Goal: Find specific page/section: Find specific page/section

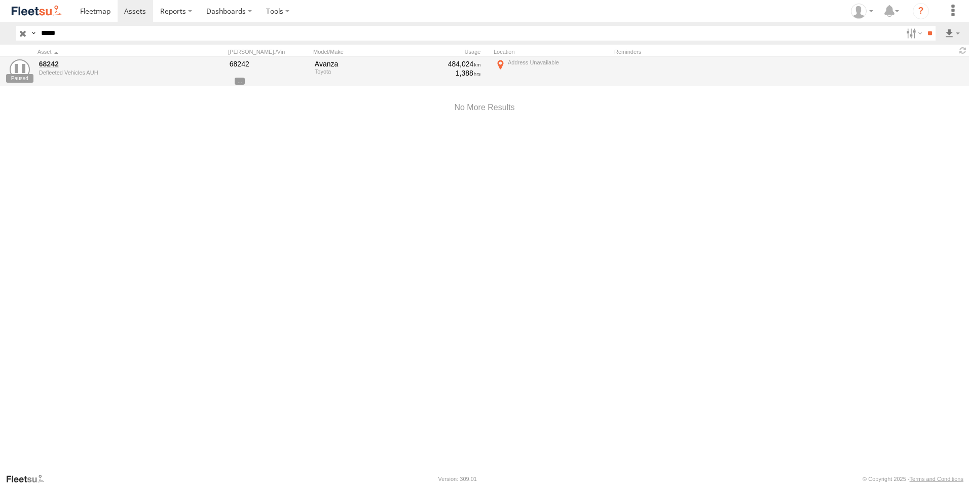
click at [24, 31] on input "button" at bounding box center [22, 33] width 13 height 15
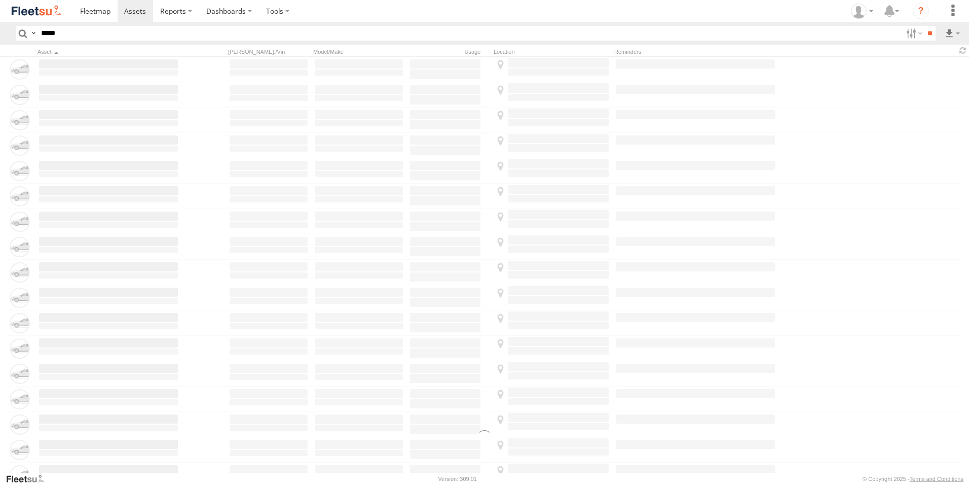
click at [66, 35] on input "*****" at bounding box center [469, 33] width 865 height 15
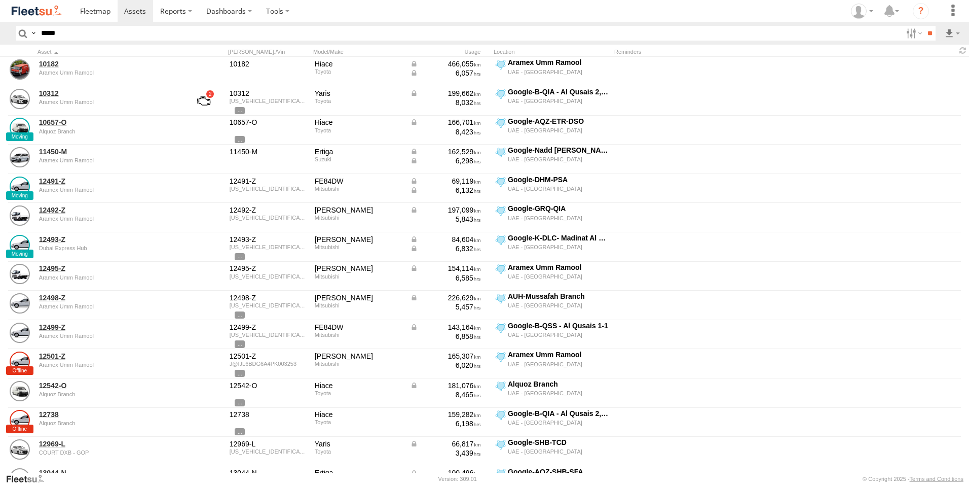
click at [98, 36] on input "*****" at bounding box center [469, 33] width 865 height 15
type input "*****"
click at [924, 26] on input "**" at bounding box center [930, 33] width 12 height 15
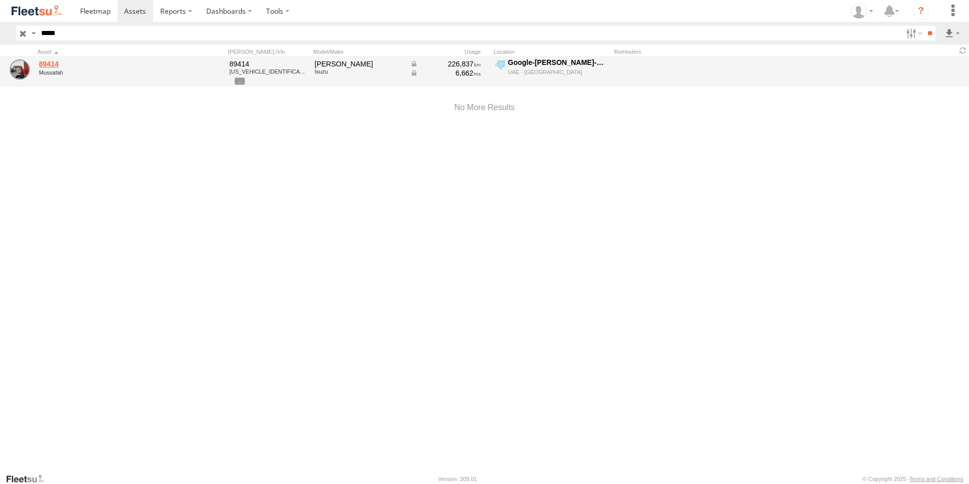
click at [46, 60] on link "89414" at bounding box center [108, 63] width 139 height 9
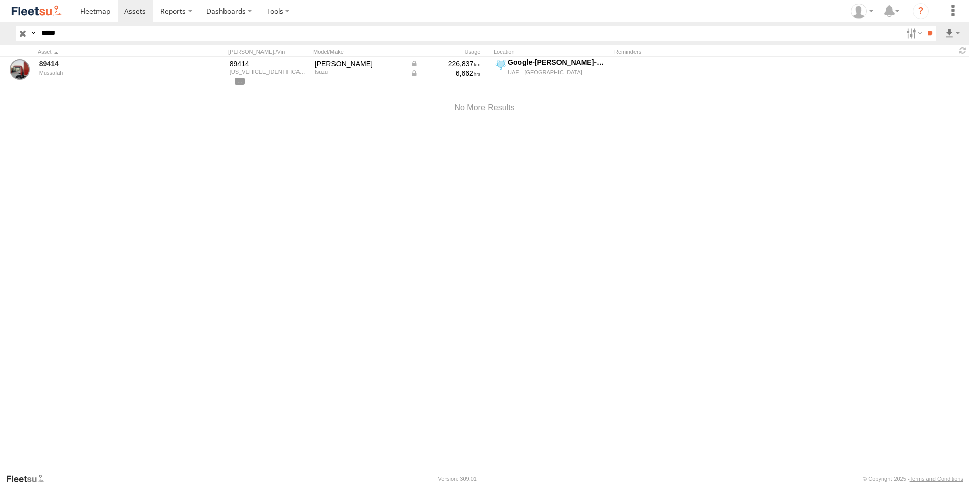
click at [924, 26] on input "**" at bounding box center [930, 33] width 12 height 15
click at [50, 35] on input "*****" at bounding box center [469, 33] width 865 height 15
click at [98, 12] on span at bounding box center [95, 11] width 30 height 10
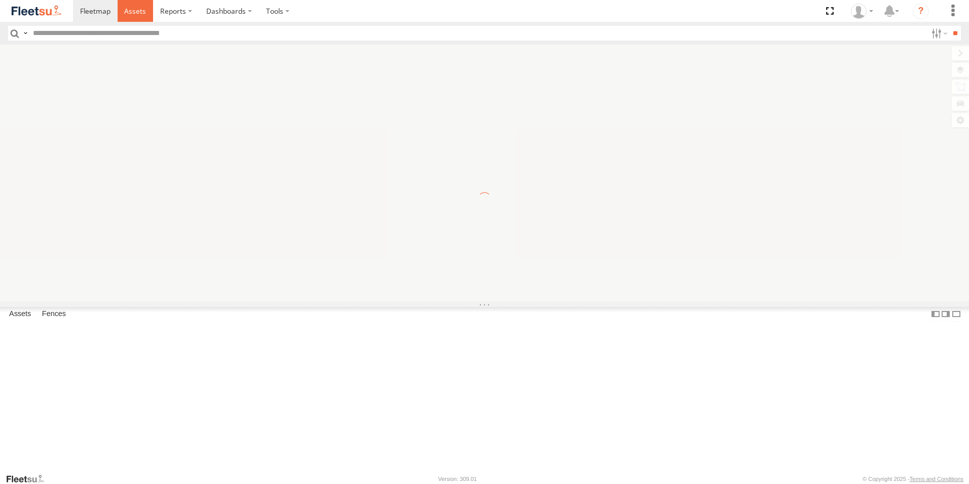
click at [133, 13] on span at bounding box center [135, 11] width 22 height 10
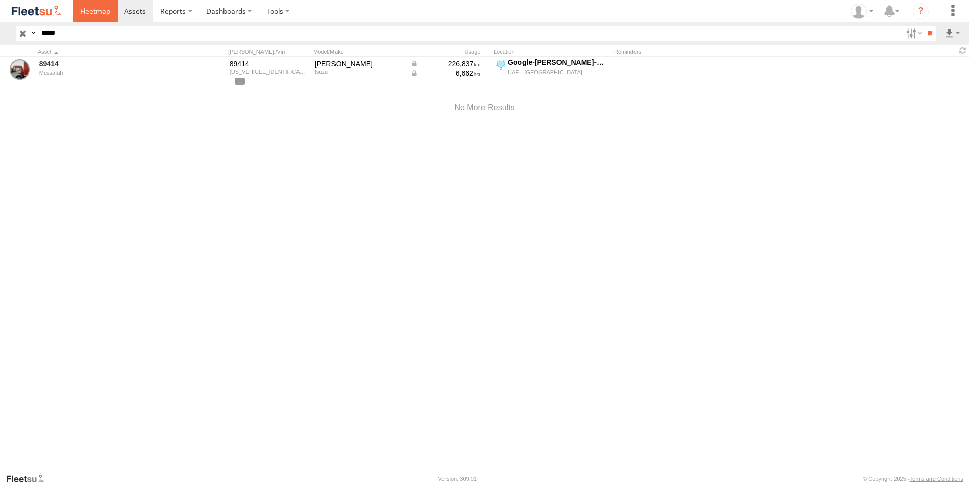
click at [95, 14] on span at bounding box center [95, 11] width 30 height 10
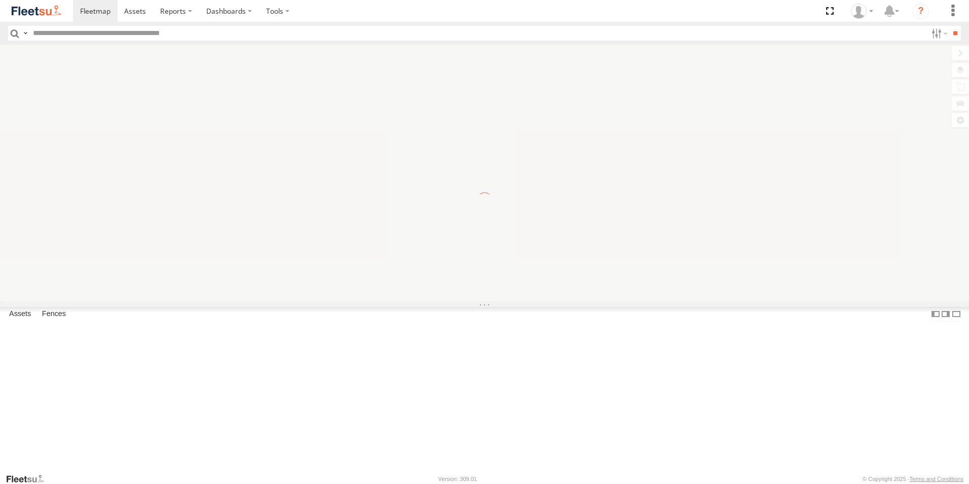
click at [86, 28] on input "text" at bounding box center [478, 33] width 898 height 15
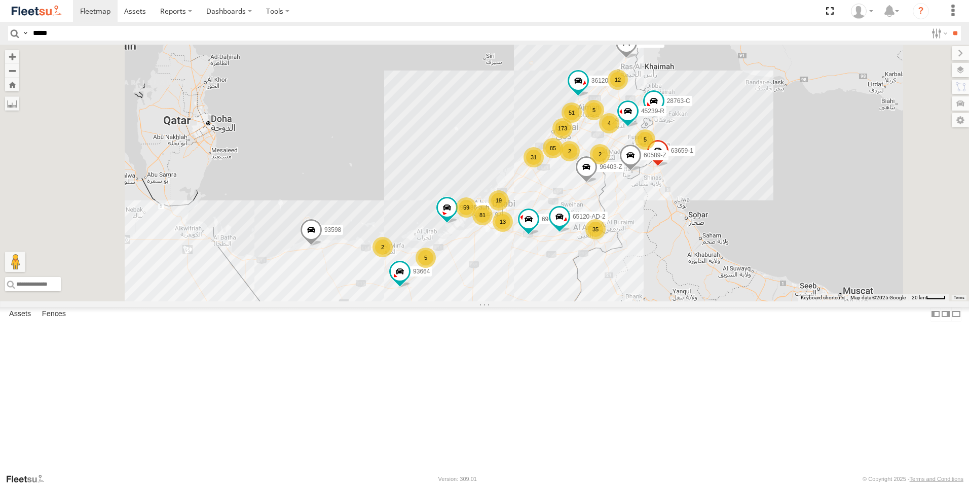
click at [949, 26] on input "**" at bounding box center [955, 33] width 12 height 15
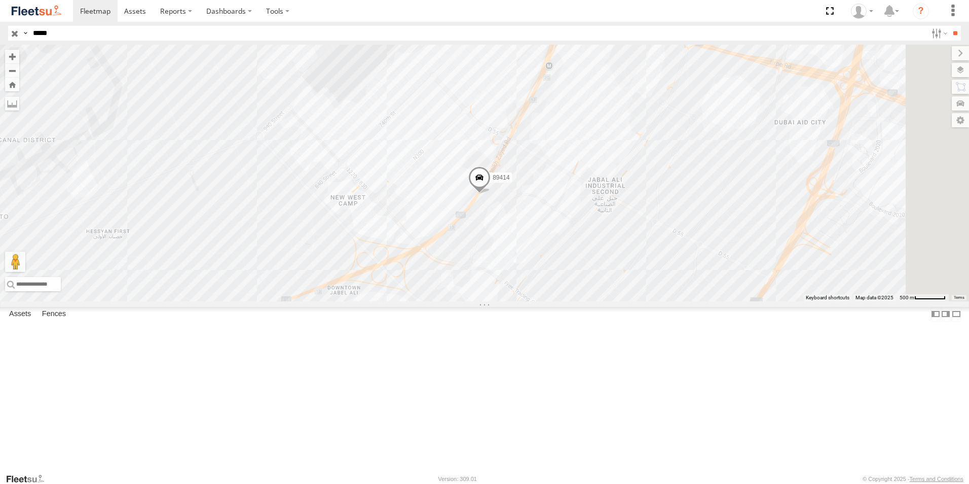
drag, startPoint x: 684, startPoint y: 316, endPoint x: 678, endPoint y: 342, distance: 26.6
click at [678, 301] on div "89414" at bounding box center [484, 173] width 969 height 256
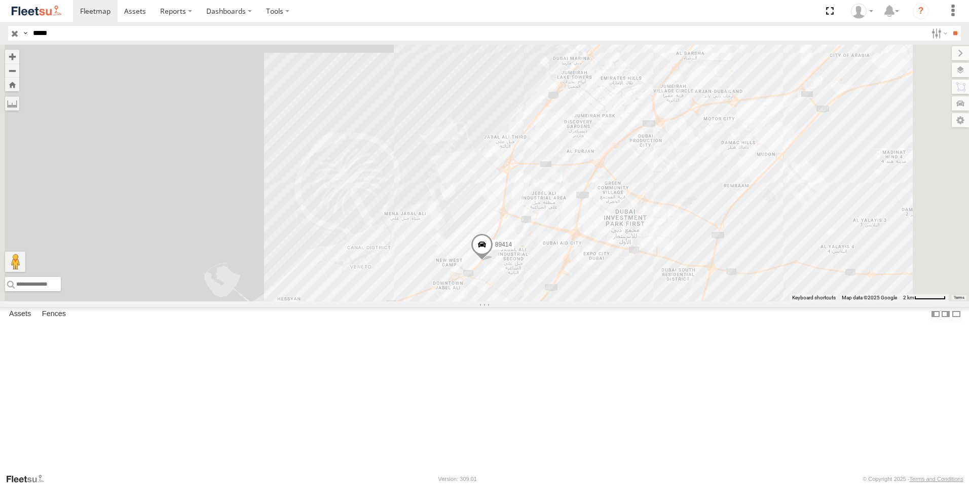
drag, startPoint x: 702, startPoint y: 315, endPoint x: 655, endPoint y: 343, distance: 54.3
click at [655, 301] on div "89414" at bounding box center [484, 173] width 969 height 256
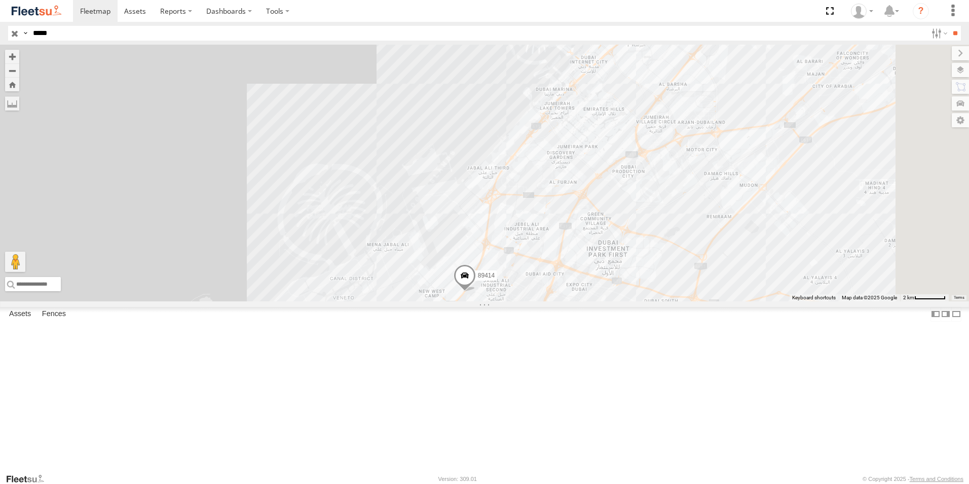
drag, startPoint x: 694, startPoint y: 296, endPoint x: 677, endPoint y: 329, distance: 38.1
click at [677, 301] on div "89414" at bounding box center [484, 173] width 969 height 256
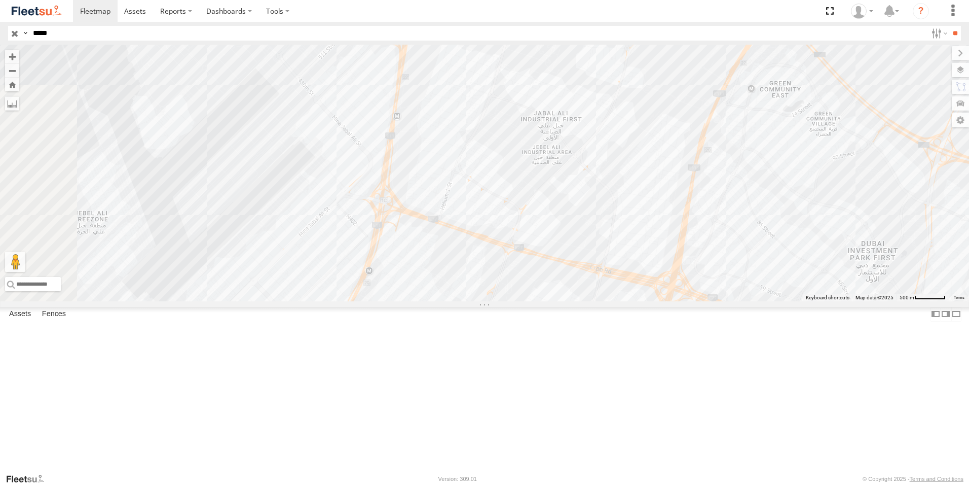
drag, startPoint x: 612, startPoint y: 366, endPoint x: 629, endPoint y: 346, distance: 25.6
click at [629, 301] on div "89414" at bounding box center [484, 173] width 969 height 256
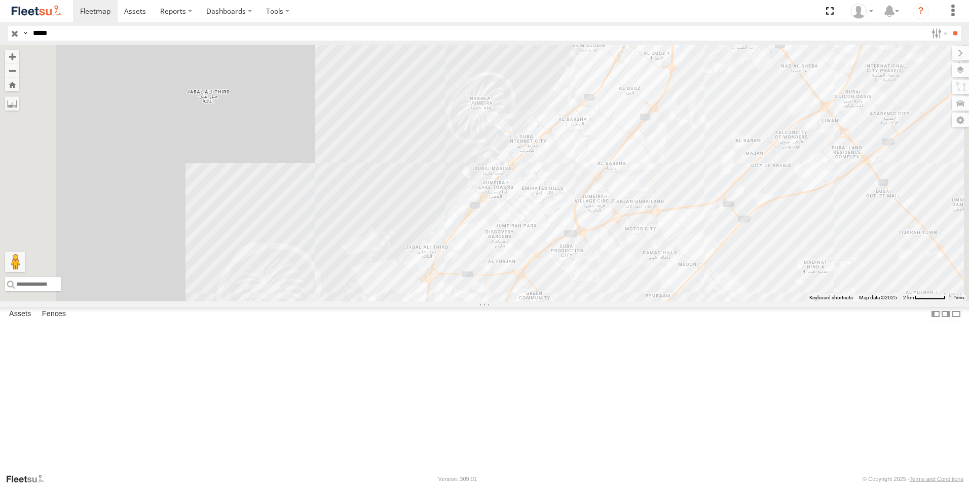
drag, startPoint x: 689, startPoint y: 259, endPoint x: 640, endPoint y: 340, distance: 94.8
click at [640, 301] on div "89414" at bounding box center [484, 173] width 969 height 256
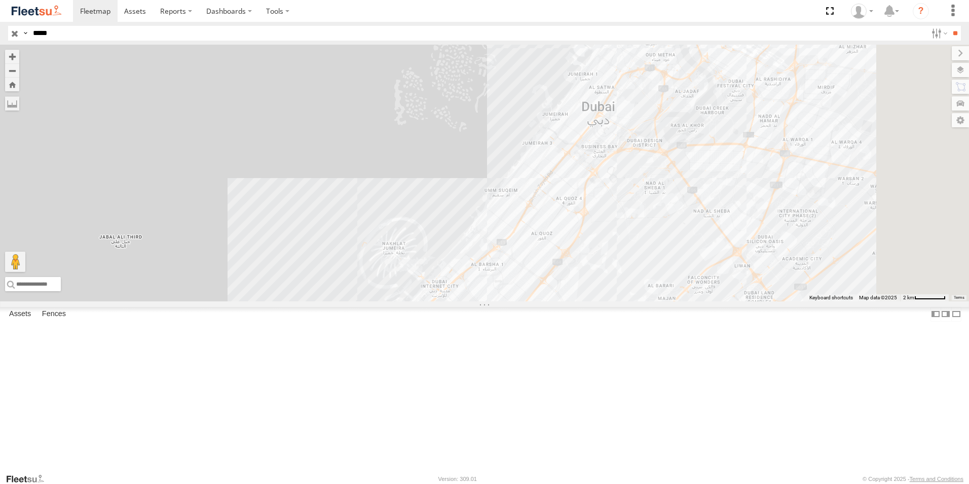
drag, startPoint x: 769, startPoint y: 157, endPoint x: 683, endPoint y: 307, distance: 172.6
click at [683, 301] on div "89414" at bounding box center [484, 173] width 969 height 256
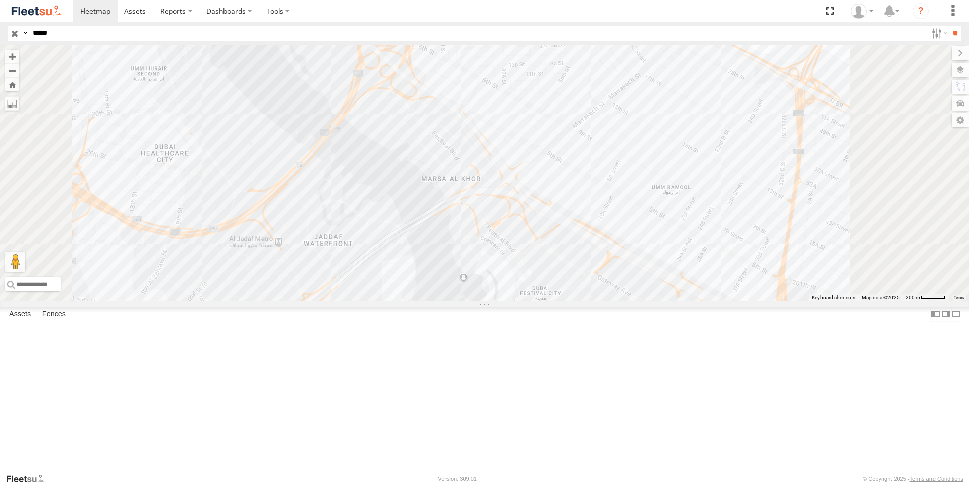
click at [852, 160] on div "89414" at bounding box center [484, 173] width 969 height 256
click at [841, 200] on div "89414 Aramex Umm Ramool 39" at bounding box center [484, 173] width 969 height 256
drag, startPoint x: 868, startPoint y: 173, endPoint x: 828, endPoint y: 243, distance: 80.9
click at [828, 243] on div "89414 Google-GRQ-RAS Google-GRQ-RAS 45" at bounding box center [484, 173] width 969 height 256
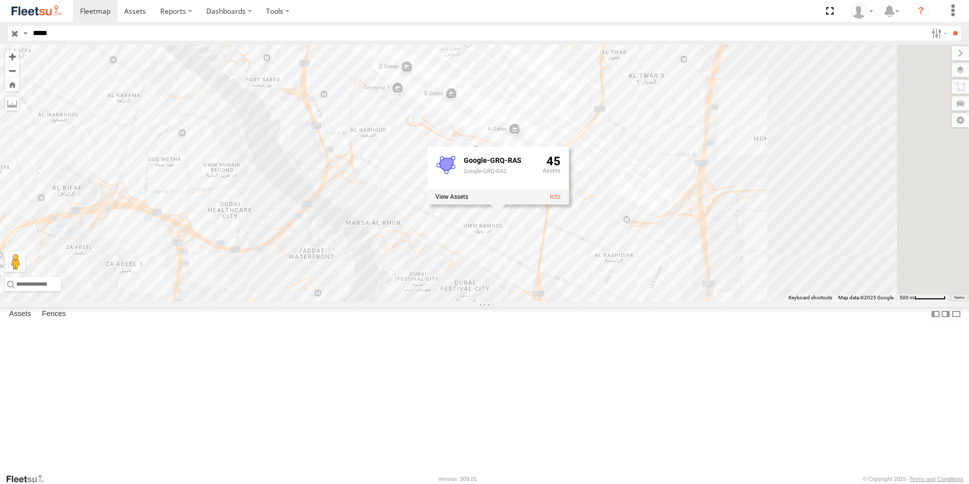
drag, startPoint x: 807, startPoint y: 305, endPoint x: 623, endPoint y: 345, distance: 187.9
click at [623, 301] on div "89414 Google-GRQ-RAS Google-GRQ-RAS 45" at bounding box center [484, 173] width 969 height 256
click at [884, 203] on div "89414 Google-GRQ-RAS Google-GRQ-RAS 45" at bounding box center [484, 173] width 969 height 256
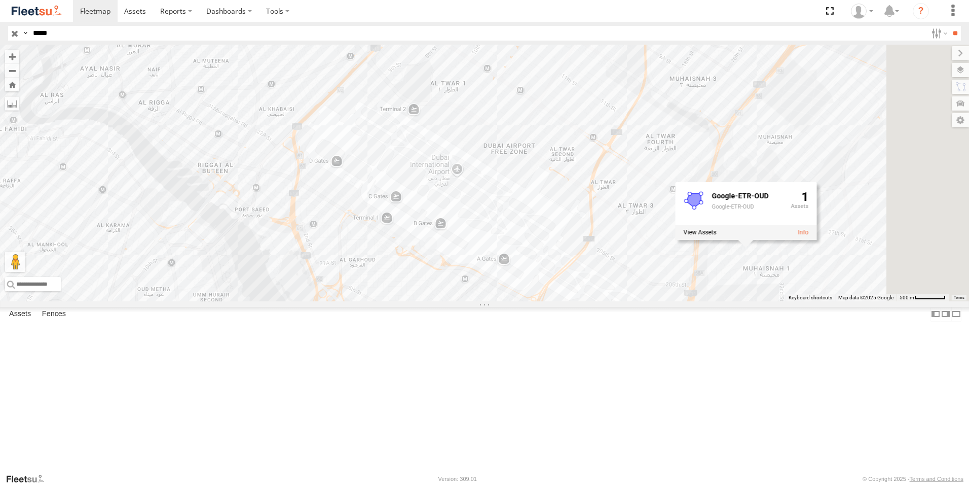
drag, startPoint x: 738, startPoint y: 209, endPoint x: 727, endPoint y: 339, distance: 130.2
click at [727, 301] on div "89414 Google-ETR-OUD Google-ETR-OUD 1" at bounding box center [484, 173] width 969 height 256
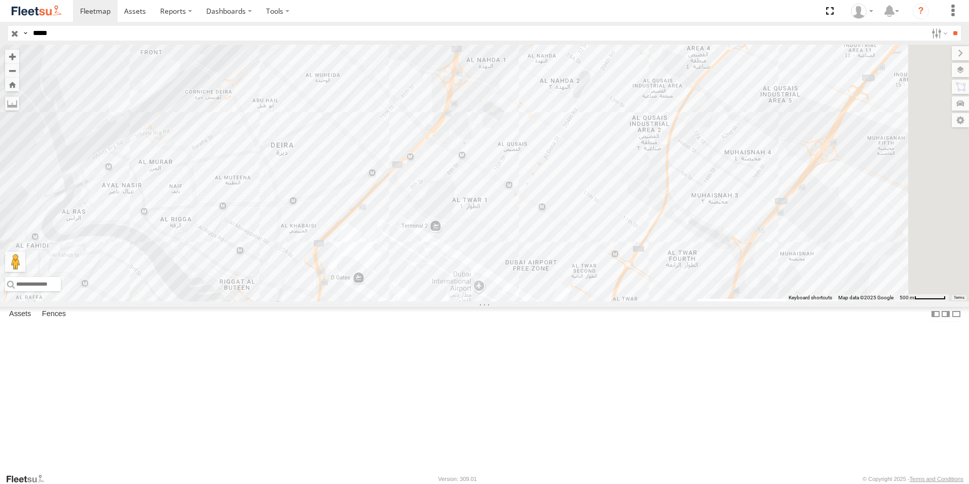
drag, startPoint x: 725, startPoint y: 217, endPoint x: 728, endPoint y: 271, distance: 53.8
click at [728, 271] on div "89414 Google-ETR-OUD Google-ETR-OUD 1" at bounding box center [484, 173] width 969 height 256
click at [703, 198] on div "89414 Google-ETR-OUD Google-ETR-OUD 1" at bounding box center [484, 173] width 969 height 256
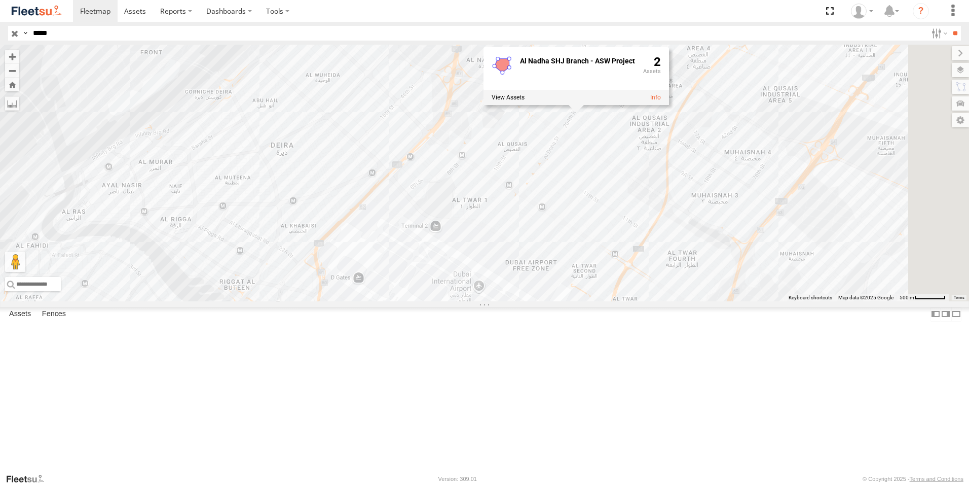
click at [720, 269] on div "89414 Al Nadha SHJ Branch - ASW Project 2" at bounding box center [484, 173] width 969 height 256
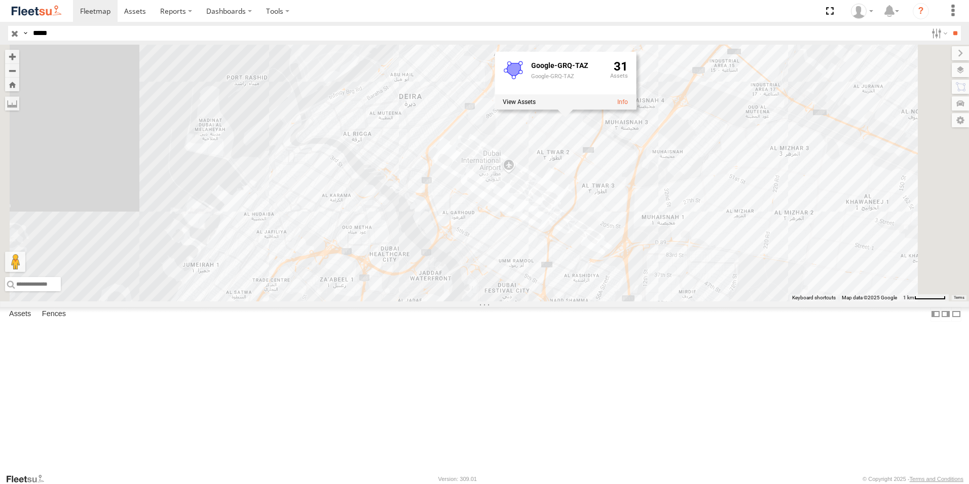
drag, startPoint x: 723, startPoint y: 352, endPoint x: 713, endPoint y: 254, distance: 98.4
click at [713, 254] on div "89414 Google-GRQ-TAZ Google-GRQ-TAZ 31" at bounding box center [484, 173] width 969 height 256
click at [506, 280] on div "89414 Google-GRQ-TAZ Google-GRQ-TAZ 31" at bounding box center [484, 173] width 969 height 256
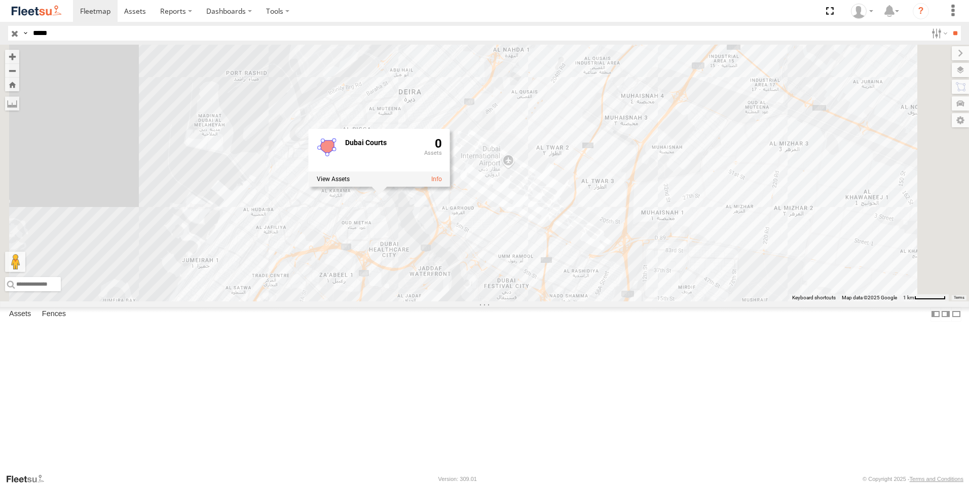
click at [507, 301] on div "89414 Dubai Courts 0" at bounding box center [484, 173] width 969 height 256
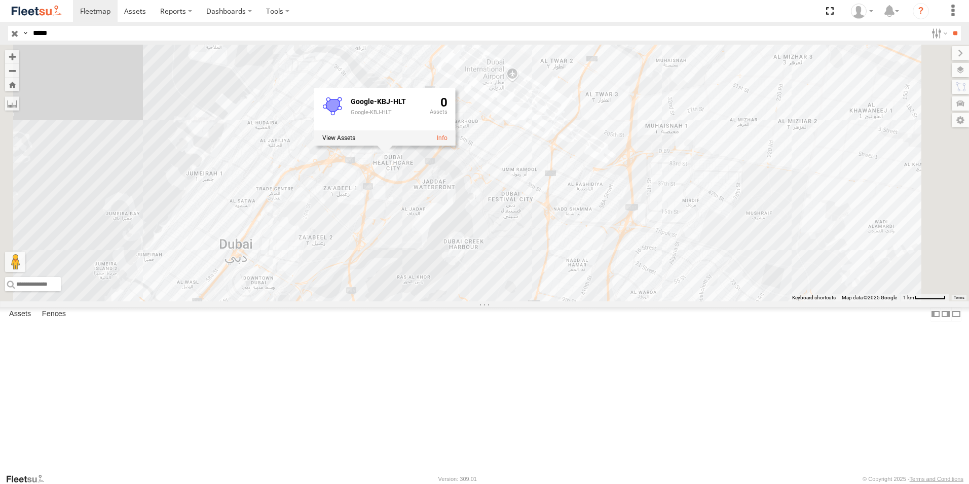
drag, startPoint x: 584, startPoint y: 301, endPoint x: 588, endPoint y: 249, distance: 52.3
click at [588, 249] on div "89414 Google-KBJ-HLT Google-KBJ-HLT 0" at bounding box center [484, 173] width 969 height 256
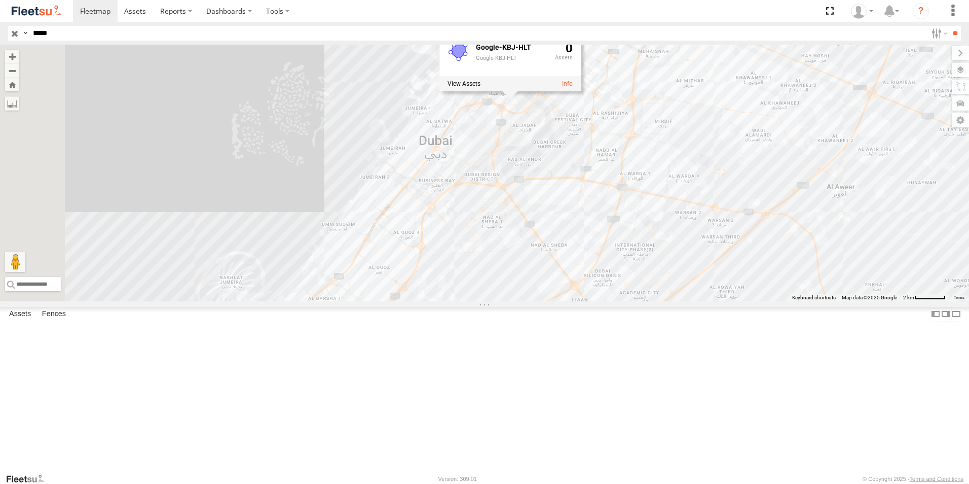
drag, startPoint x: 697, startPoint y: 327, endPoint x: 750, endPoint y: 254, distance: 90.0
click at [750, 254] on div "89414 Google-KBJ-HLT Google-KBJ-HLT 0" at bounding box center [484, 173] width 969 height 256
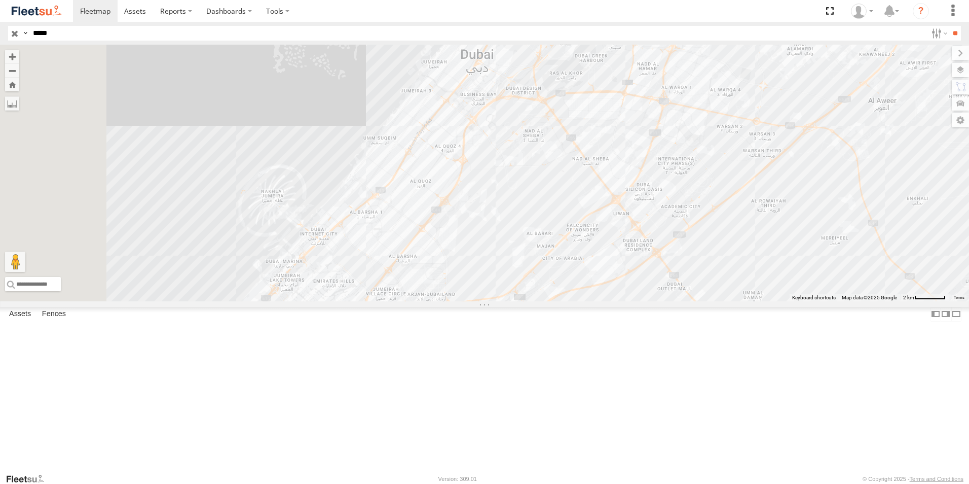
drag, startPoint x: 555, startPoint y: 356, endPoint x: 597, endPoint y: 270, distance: 95.7
click at [597, 270] on div "89414 Google-KBJ-HLT Google-KBJ-HLT 0" at bounding box center [484, 173] width 969 height 256
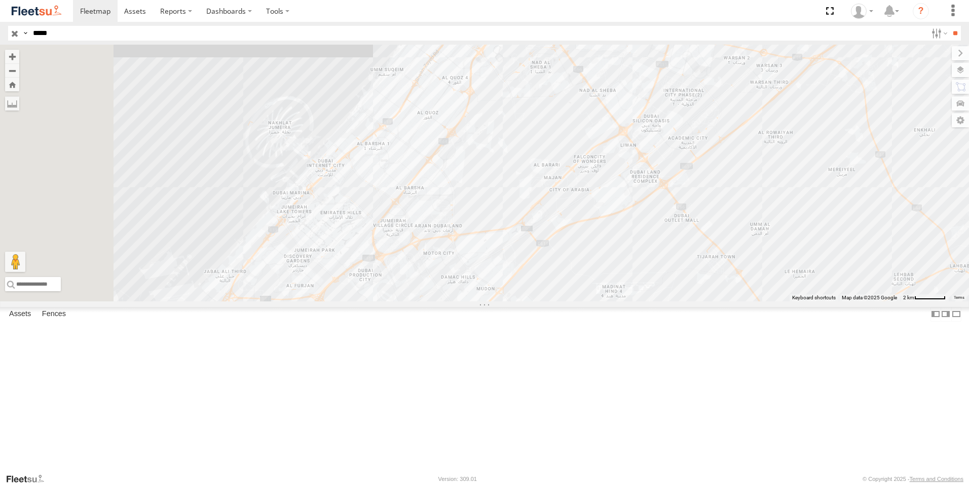
drag, startPoint x: 606, startPoint y: 182, endPoint x: 608, endPoint y: 172, distance: 10.3
click at [608, 172] on div "89414 Google-KBJ-HLT Google-KBJ-HLT 0" at bounding box center [484, 173] width 969 height 256
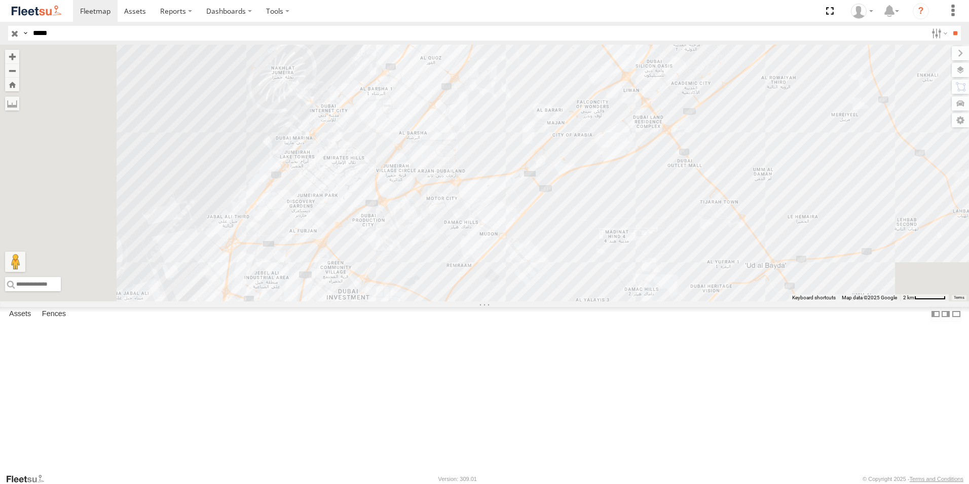
drag, startPoint x: 620, startPoint y: 257, endPoint x: 629, endPoint y: 226, distance: 32.1
click at [626, 228] on div "89414 Google-KBJ-HLT Google-KBJ-HLT 0" at bounding box center [484, 173] width 969 height 256
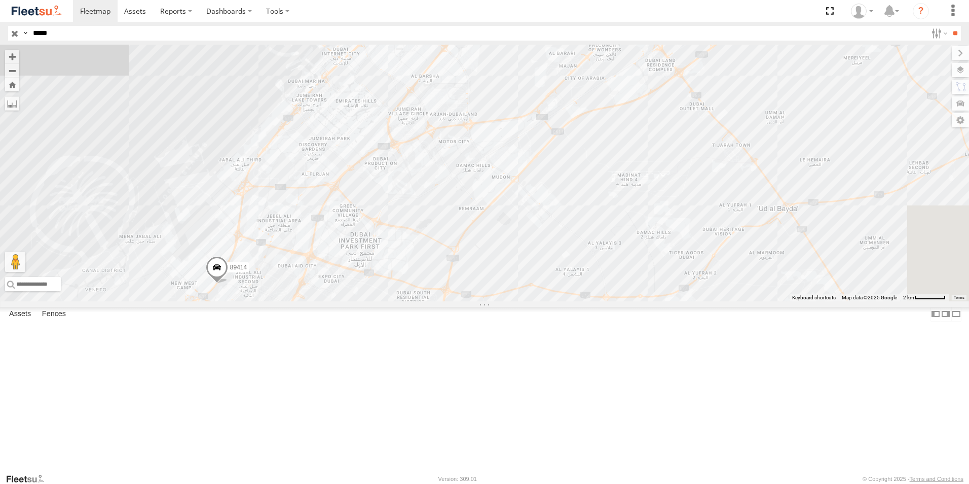
click at [41, 30] on input "*****" at bounding box center [478, 33] width 898 height 15
click at [949, 26] on input "**" at bounding box center [955, 33] width 12 height 15
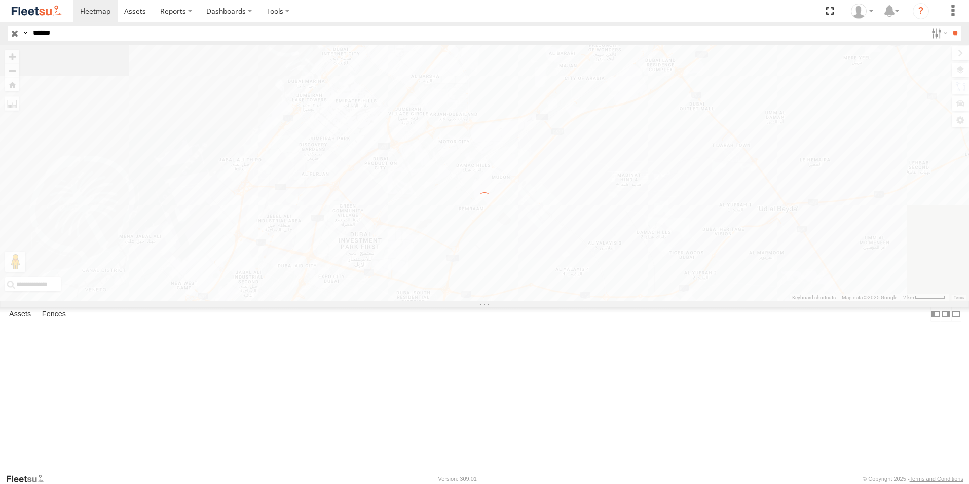
click at [41, 30] on input "******" at bounding box center [478, 33] width 898 height 15
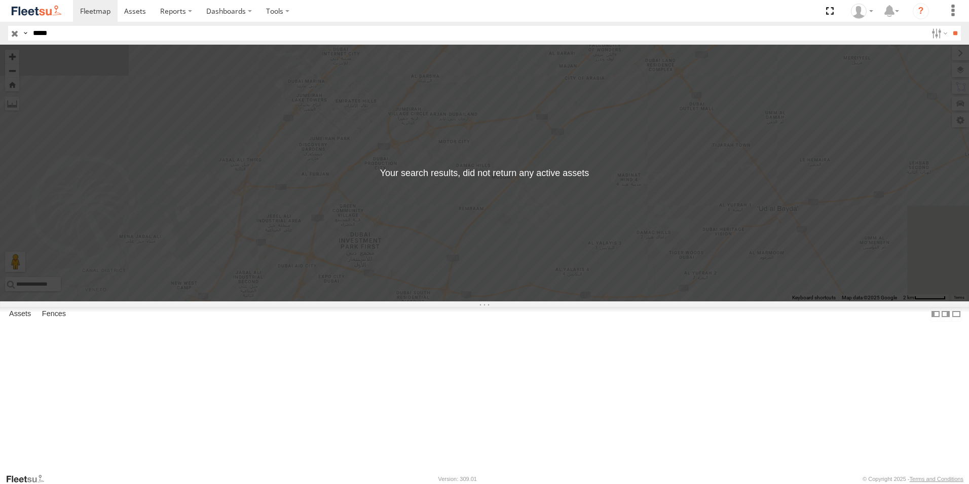
type input "*****"
click at [949, 26] on input "**" at bounding box center [955, 33] width 12 height 15
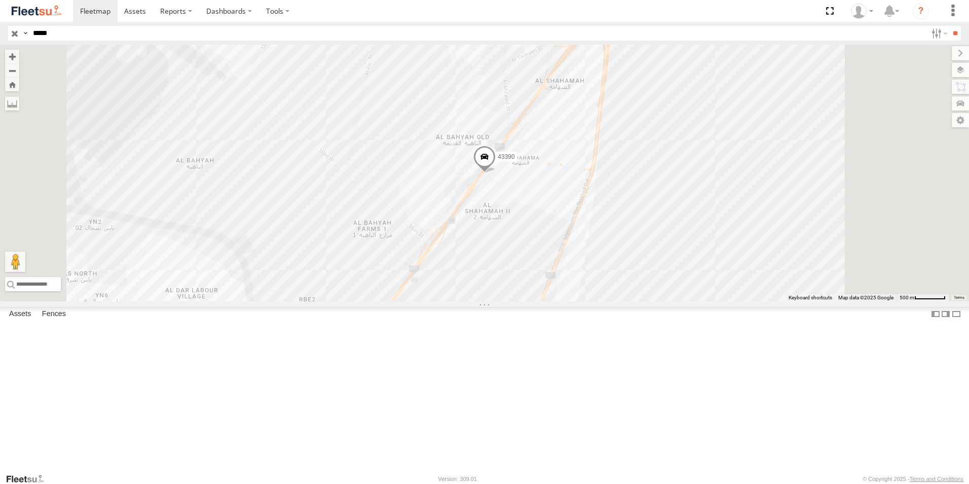
click at [496, 173] on span at bounding box center [484, 158] width 22 height 27
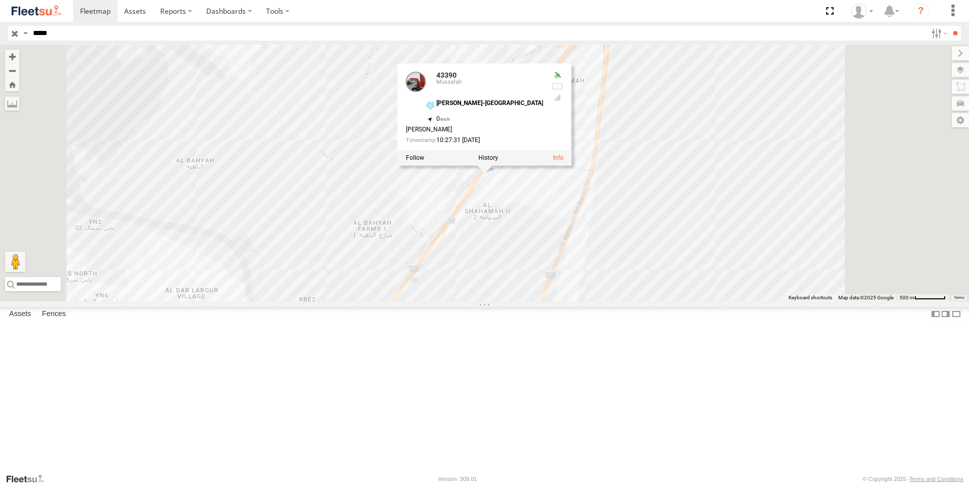
click at [623, 298] on div "43390 43390 Mussafah Al Shahamah-NEW SHAHAMA 24.52207 , 54.67289 0 Ahmad Ullah …" at bounding box center [484, 173] width 969 height 256
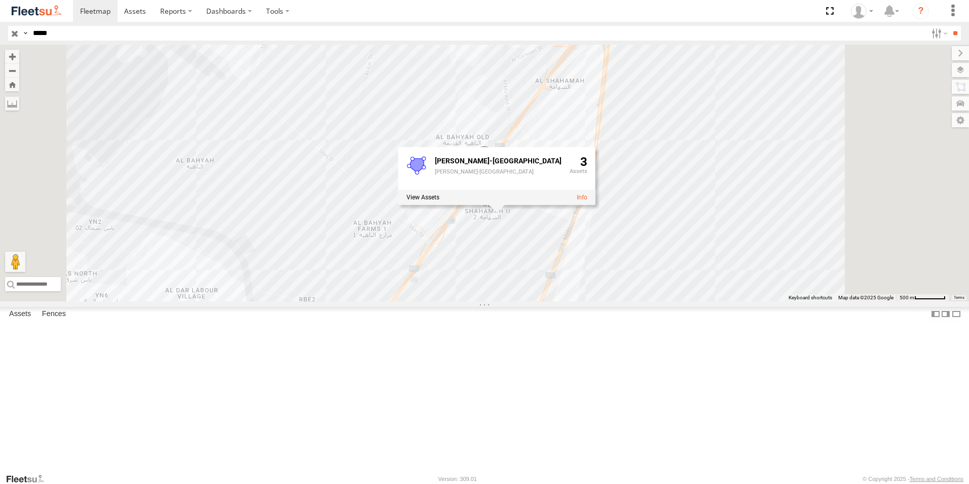
click at [666, 301] on div "43390 Al Shahamah-NEW SHAHAMA Al Shahamah-NEW SHAHAMA 3" at bounding box center [484, 173] width 969 height 256
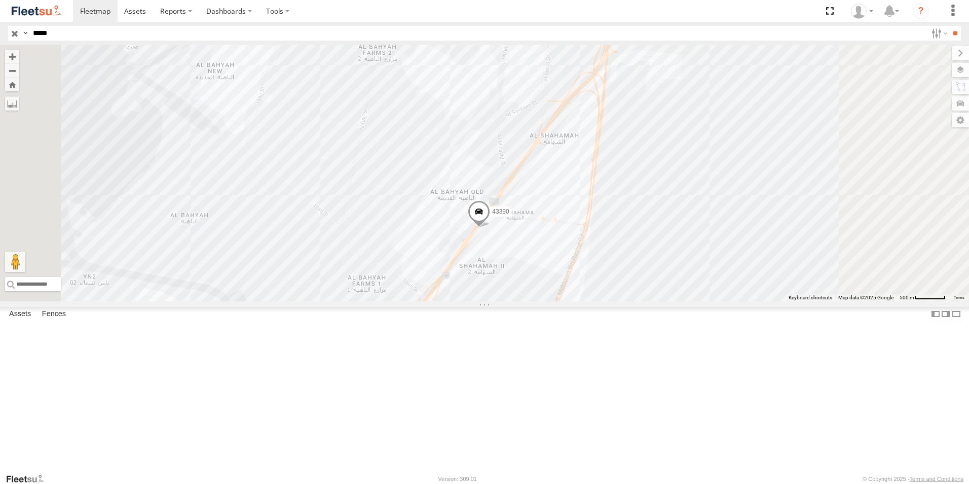
drag, startPoint x: 663, startPoint y: 299, endPoint x: 657, endPoint y: 355, distance: 57.0
click at [657, 301] on div "43390" at bounding box center [484, 173] width 969 height 256
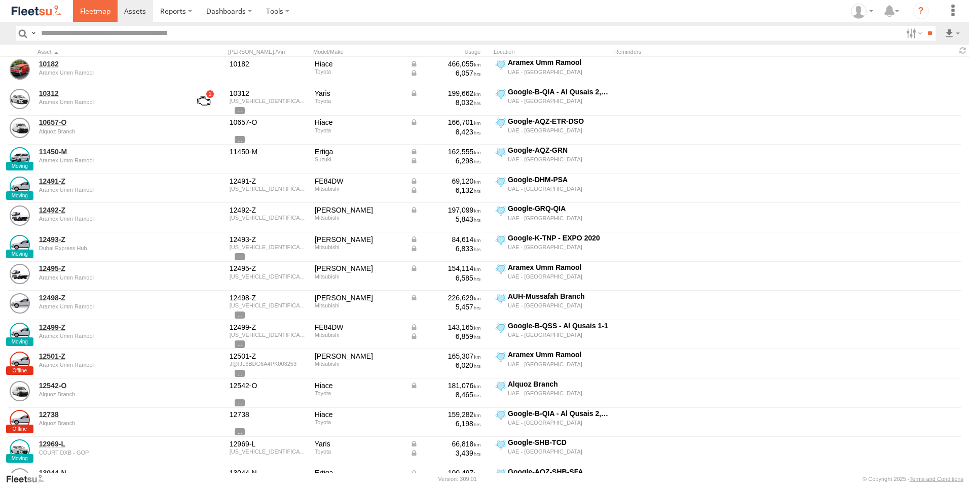
click at [96, 17] on link at bounding box center [95, 11] width 45 height 22
